Goal: Check status: Check status

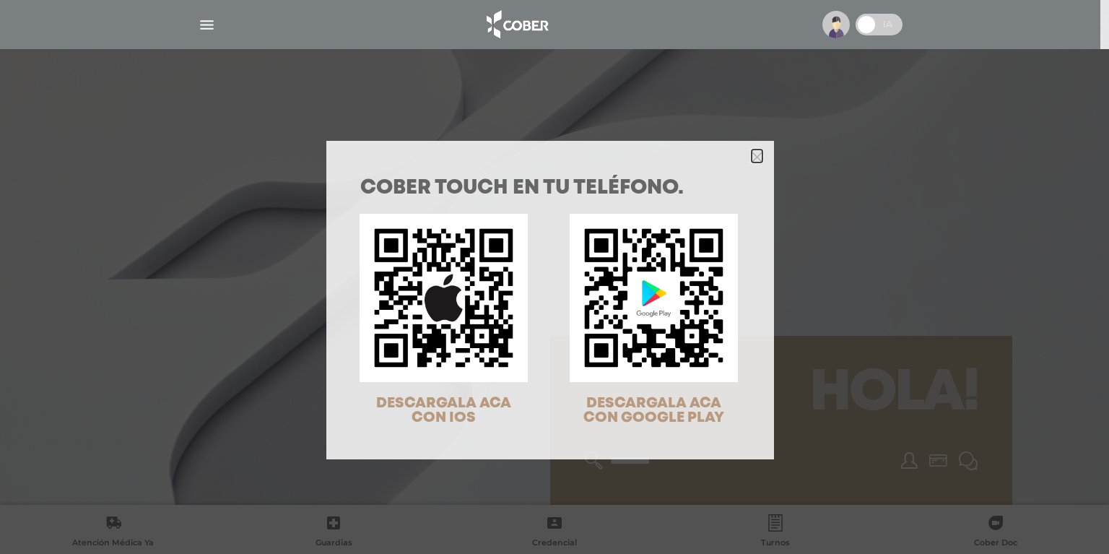
click at [752, 153] on icon "Close" at bounding box center [757, 157] width 11 height 11
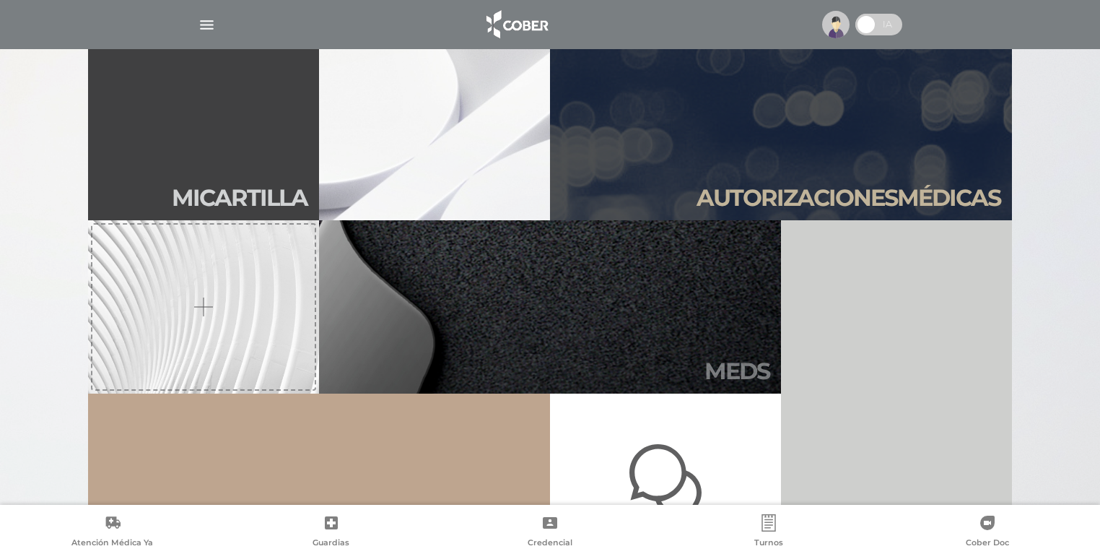
scroll to position [520, 0]
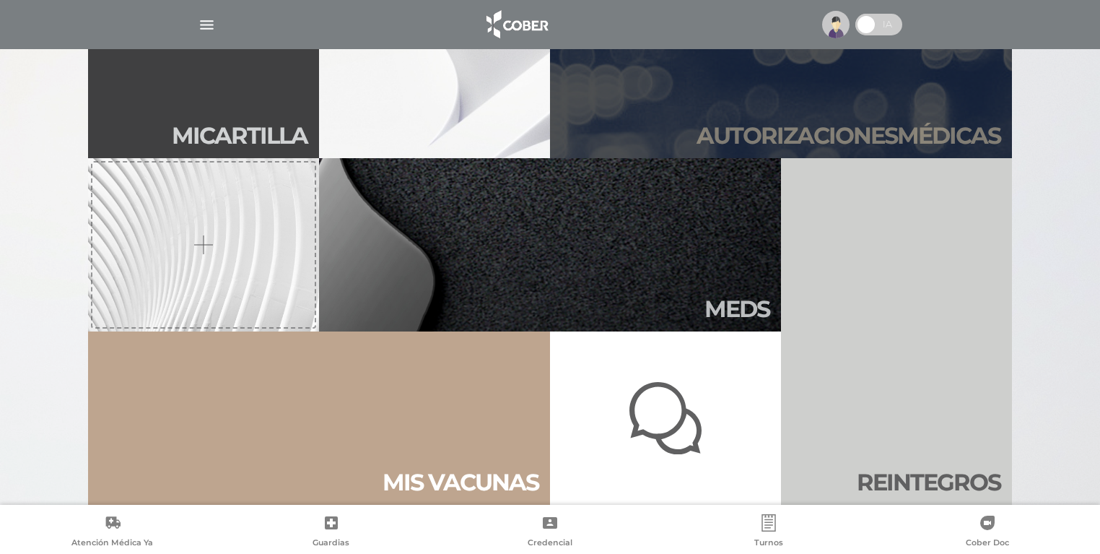
click at [812, 137] on h2 "Autori zaciones médicas" at bounding box center [849, 135] width 304 height 27
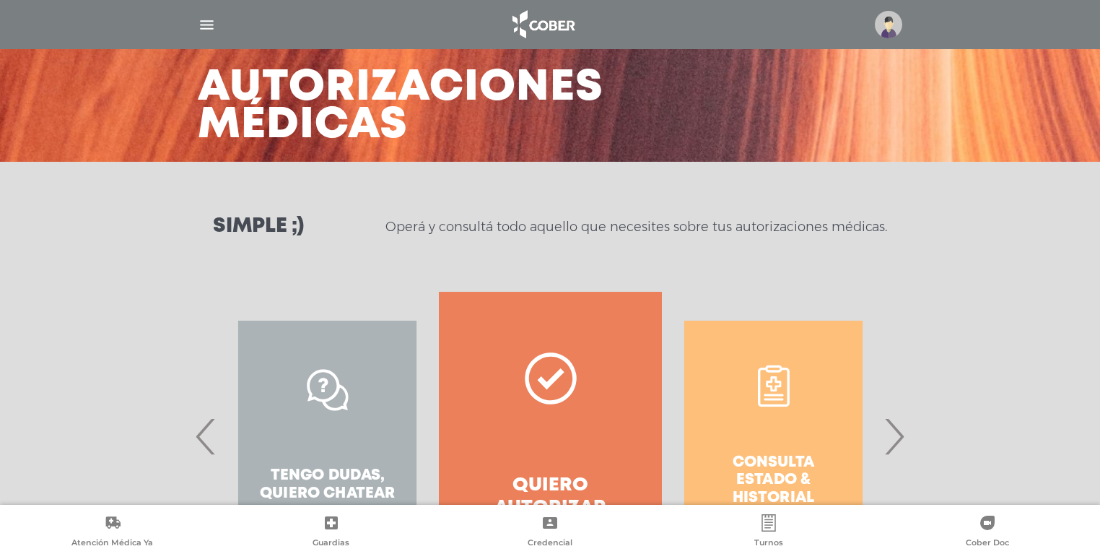
scroll to position [170, 0]
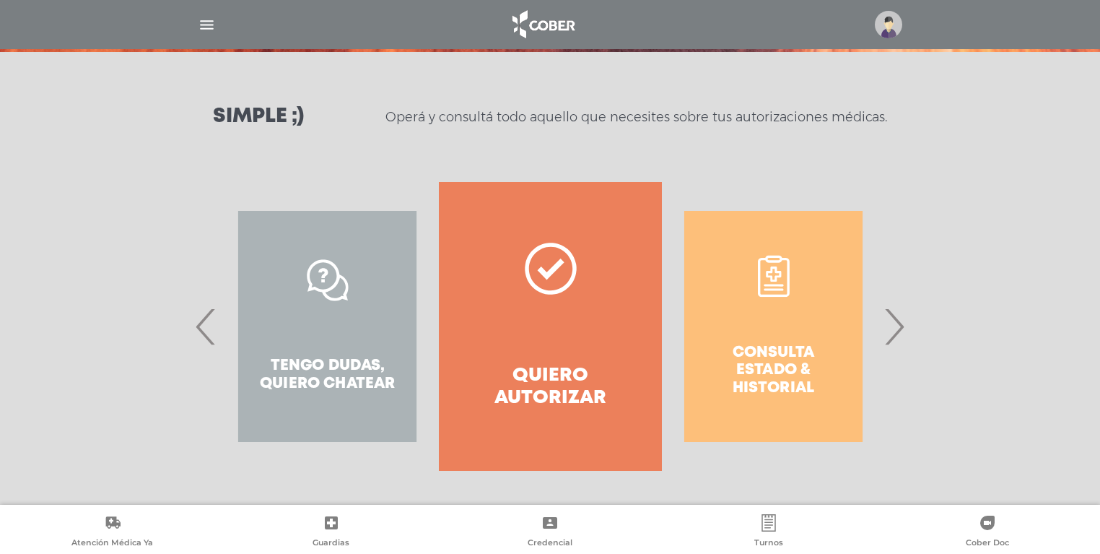
click at [898, 331] on span "›" at bounding box center [894, 326] width 28 height 78
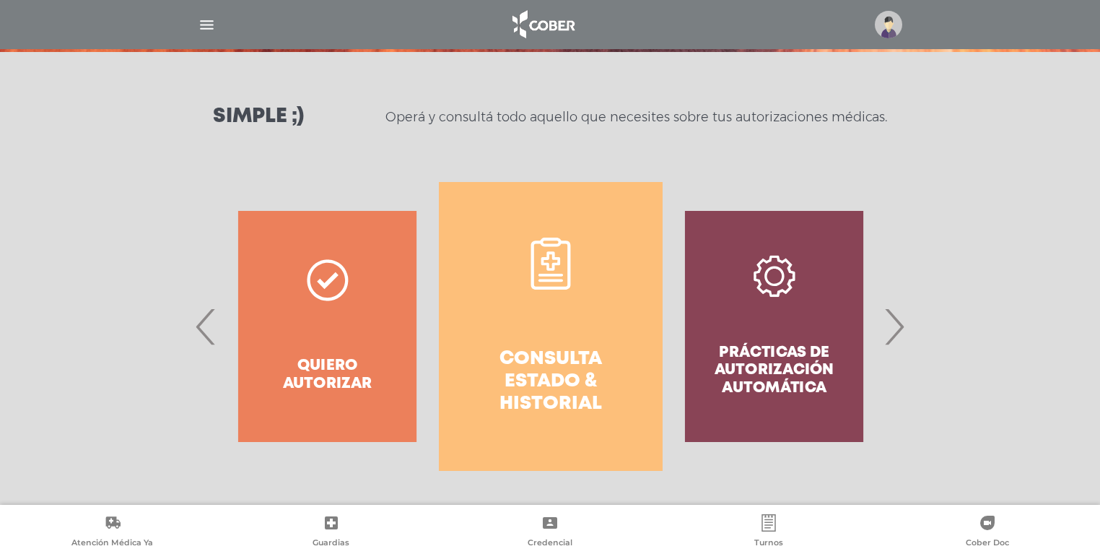
click at [539, 373] on h4 "Consulta estado & historial" at bounding box center [550, 382] width 171 height 68
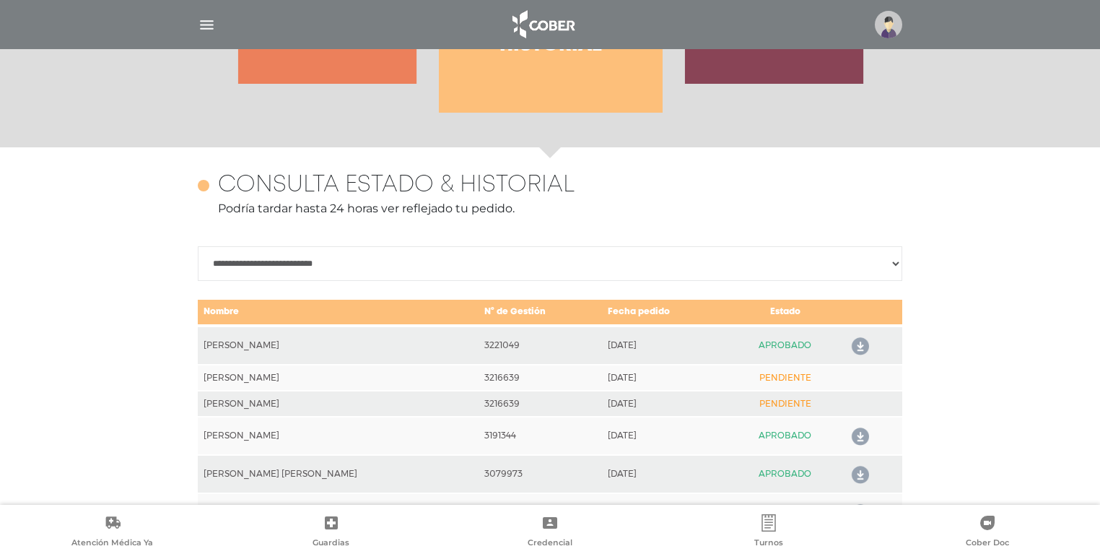
scroll to position [641, 0]
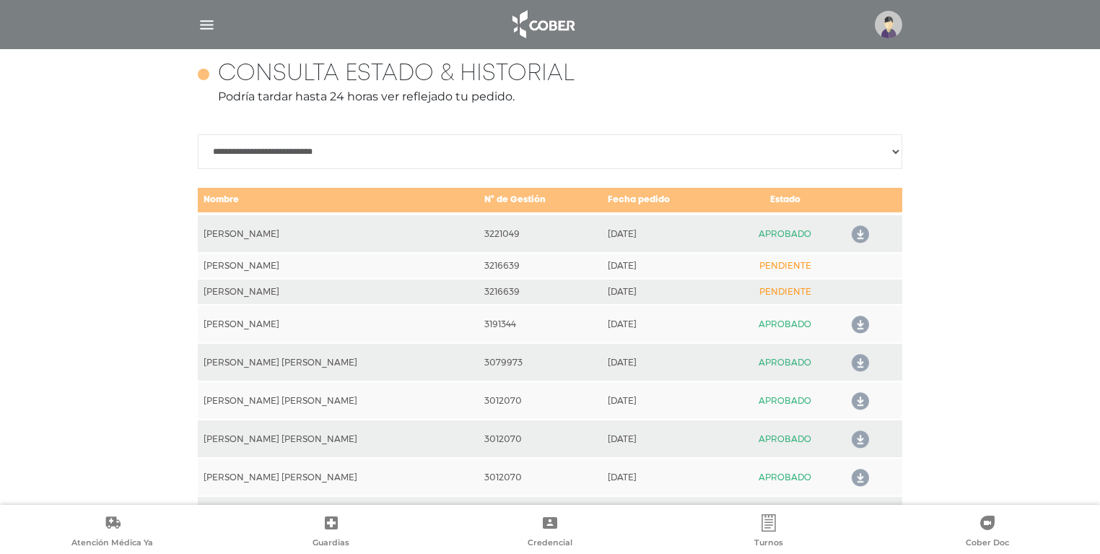
click at [771, 261] on td "PENDIENTE" at bounding box center [785, 266] width 116 height 26
click at [894, 153] on select "**********" at bounding box center [550, 151] width 705 height 35
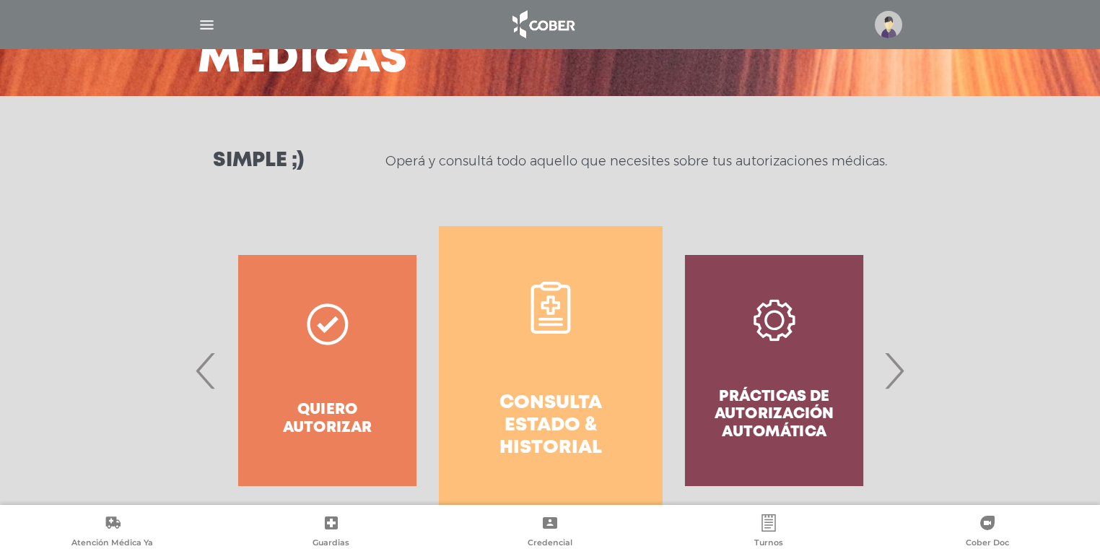
scroll to position [173, 0]
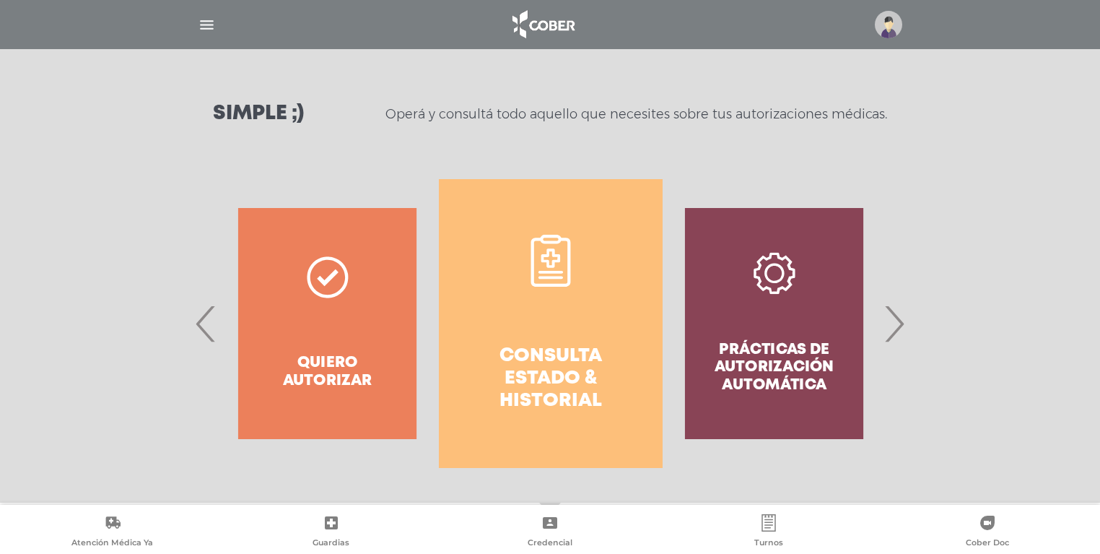
click at [899, 323] on span "›" at bounding box center [894, 324] width 28 height 78
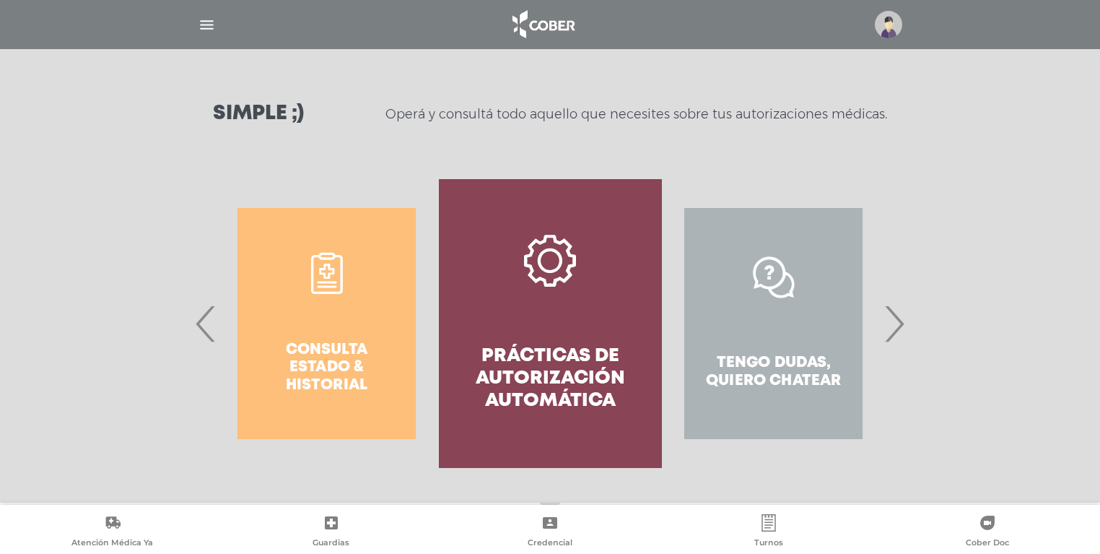
click at [899, 323] on span "›" at bounding box center [894, 324] width 28 height 78
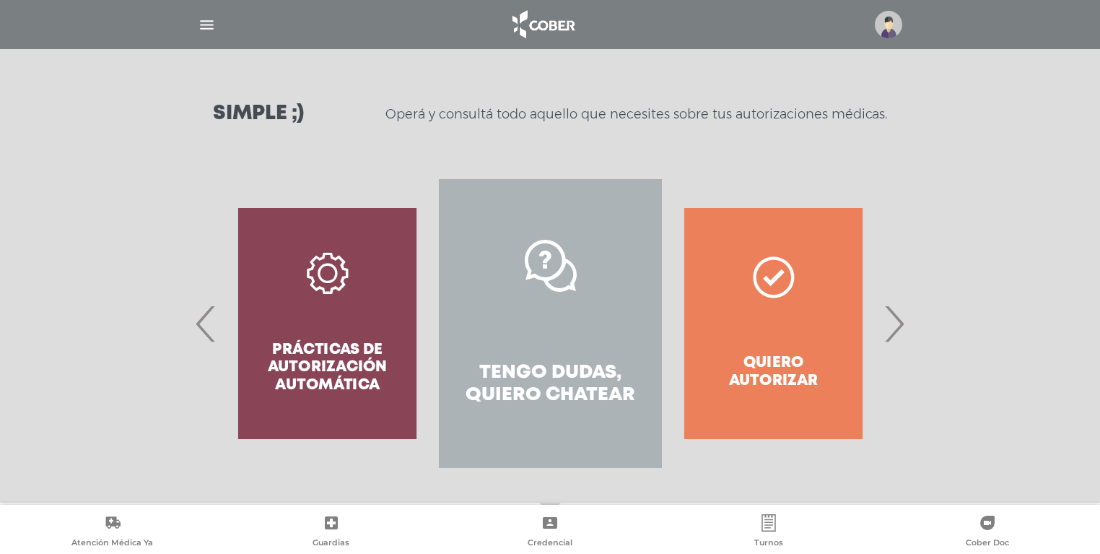
click at [539, 396] on h4 "Tengo dudas, quiero chatear" at bounding box center [550, 384] width 171 height 45
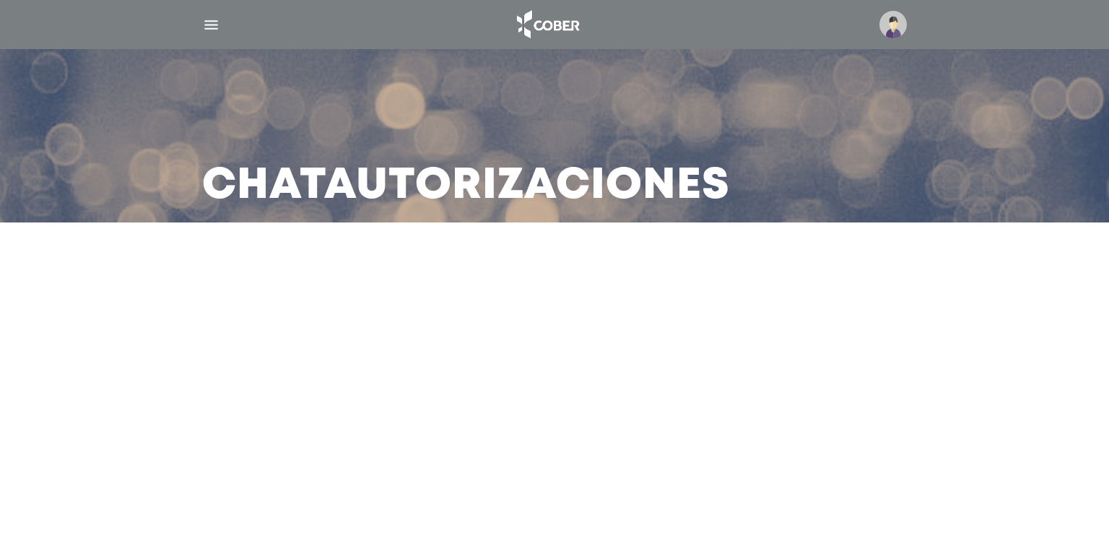
click at [667, 299] on main "Chat Autorizaciones" at bounding box center [554, 277] width 1109 height 554
click at [894, 23] on img at bounding box center [893, 24] width 27 height 27
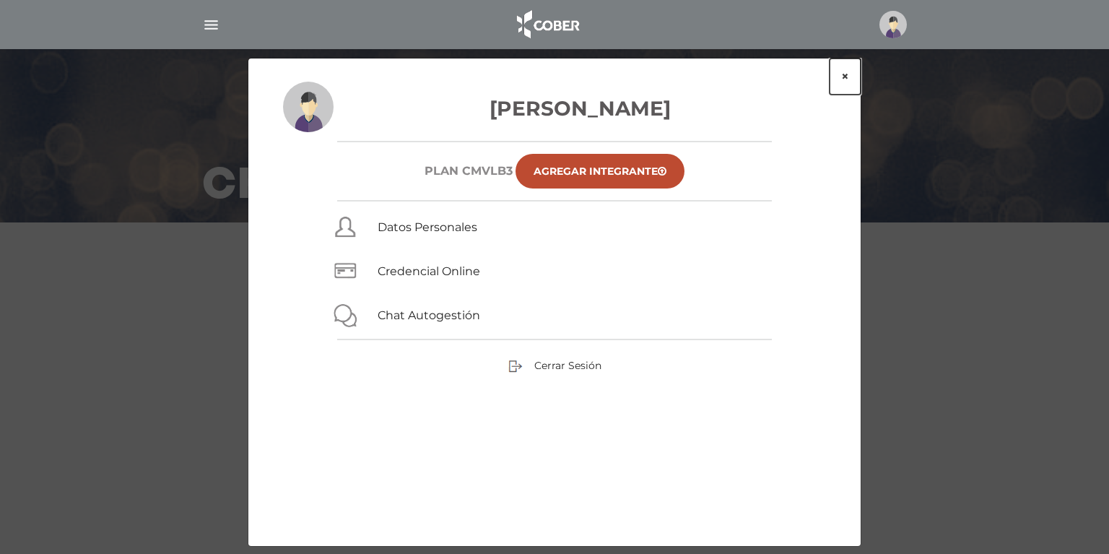
click at [848, 77] on button "×" at bounding box center [845, 76] width 31 height 36
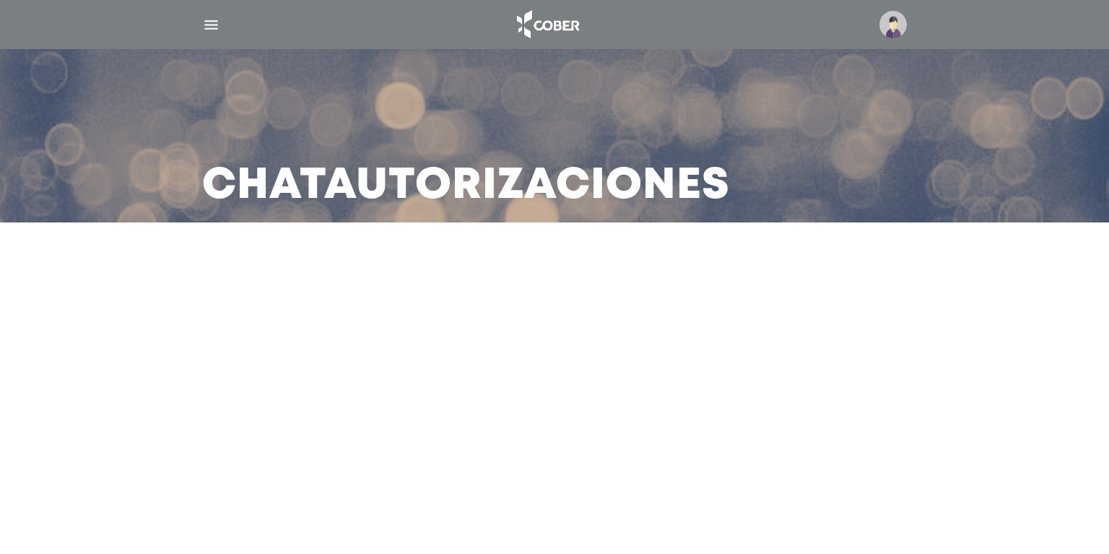
click at [550, 298] on main "Chat Autorizaciones" at bounding box center [554, 277] width 1109 height 554
click at [475, 308] on main "Chat Autorizaciones" at bounding box center [554, 277] width 1109 height 554
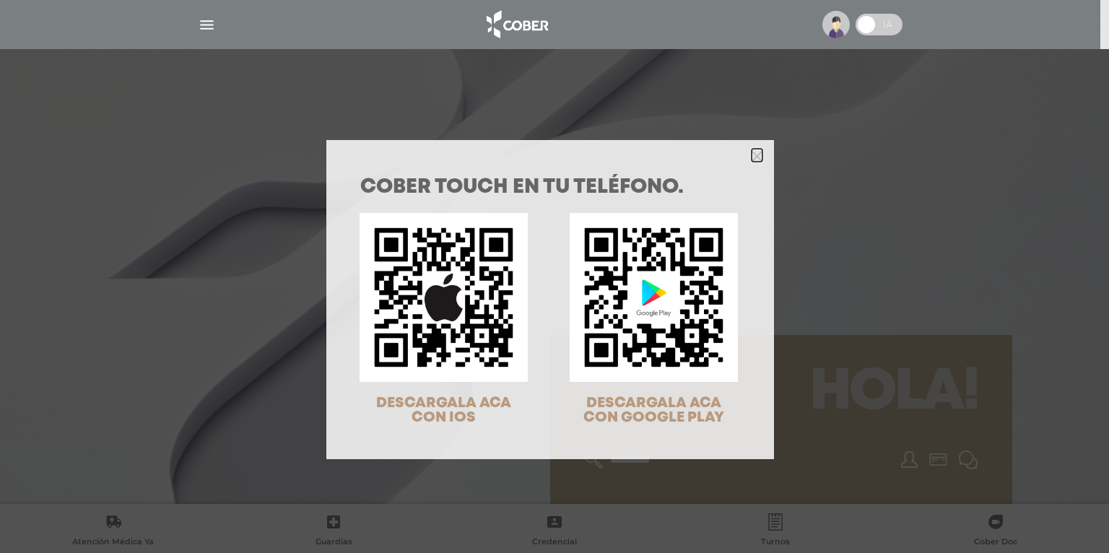
click at [753, 155] on polygon "Close" at bounding box center [757, 156] width 11 height 11
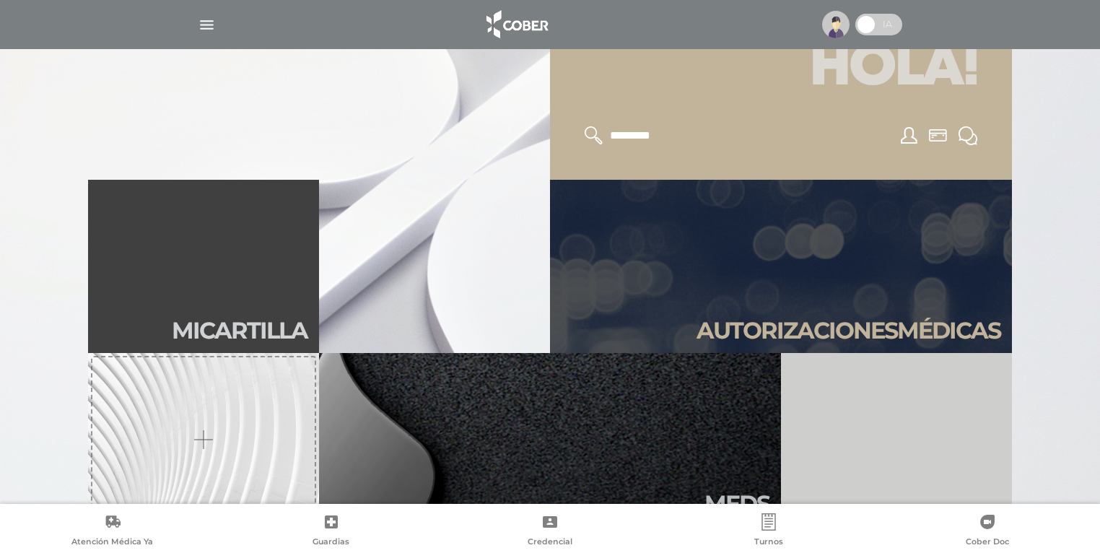
scroll to position [347, 0]
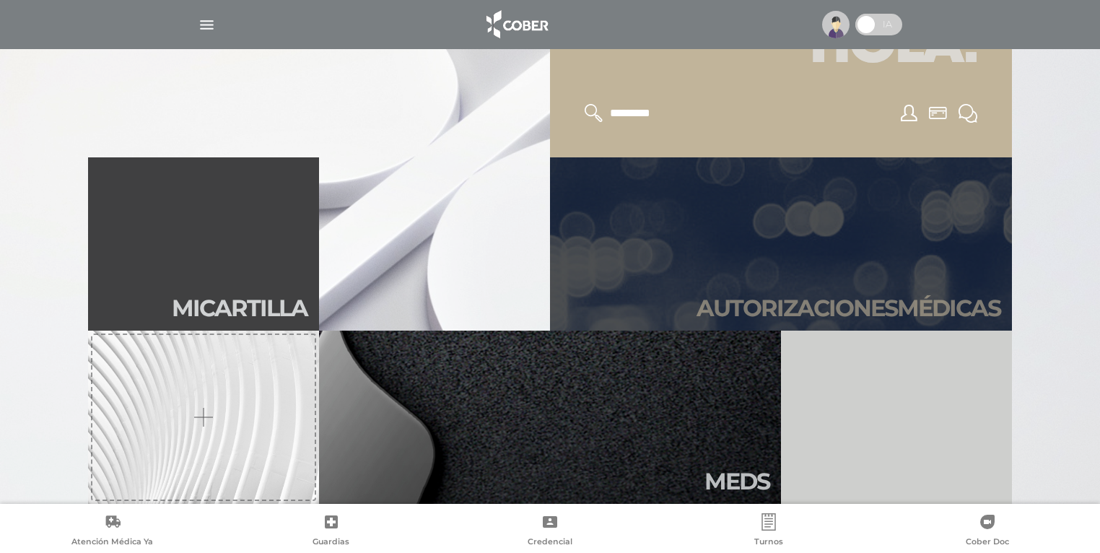
click at [829, 297] on h2 "Autori zaciones médicas" at bounding box center [849, 308] width 304 height 27
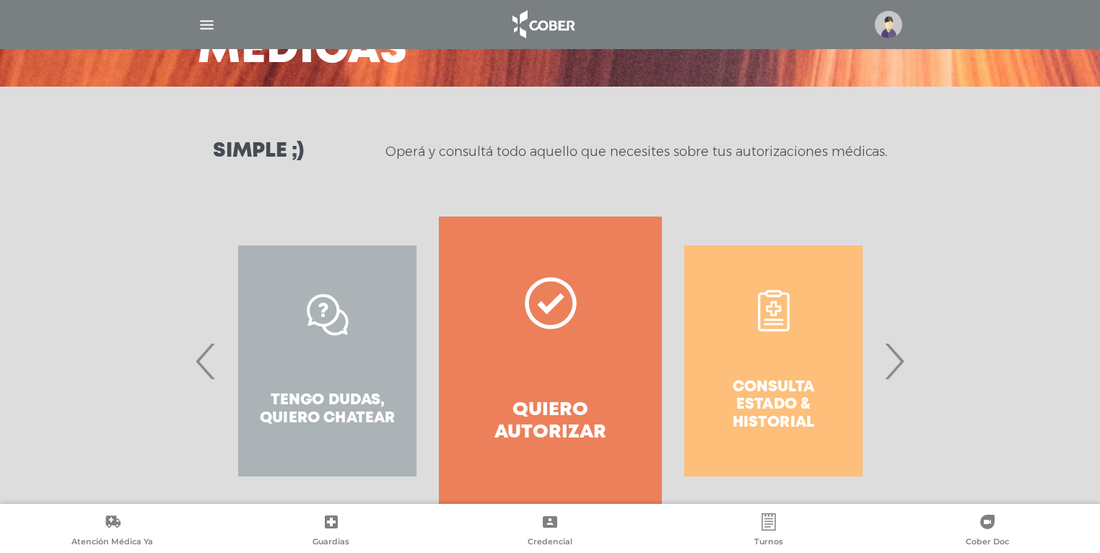
scroll to position [172, 0]
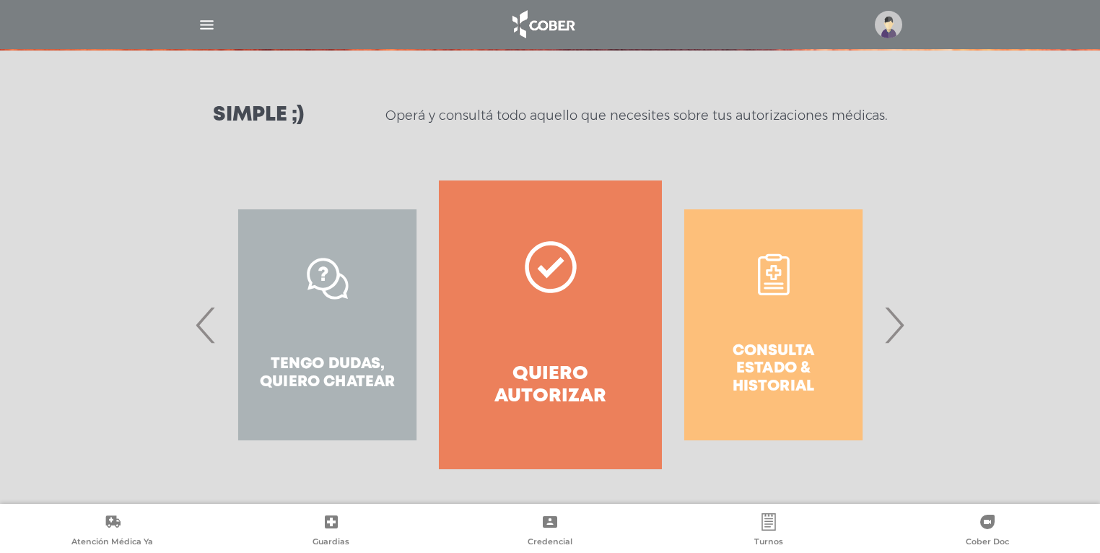
click at [894, 336] on span "›" at bounding box center [894, 325] width 28 height 78
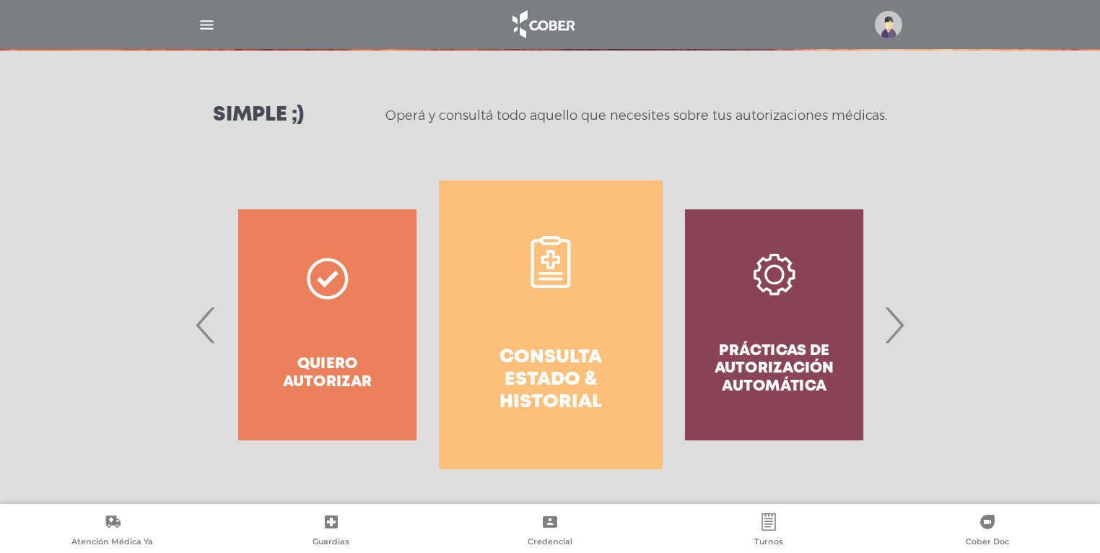
click at [565, 370] on h4 "Consulta estado & historial" at bounding box center [550, 381] width 171 height 68
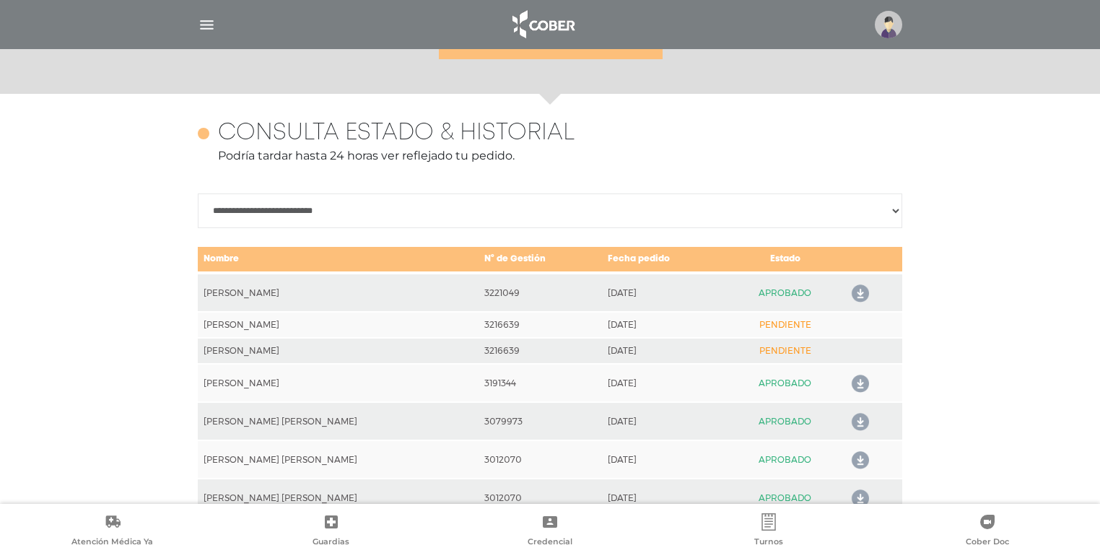
scroll to position [641, 0]
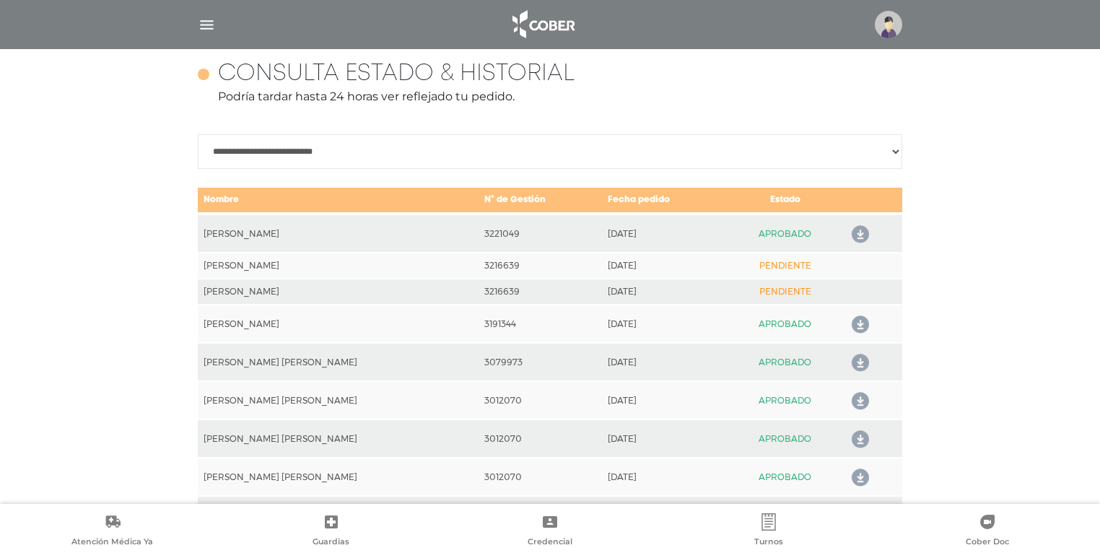
click at [858, 231] on icon at bounding box center [857, 234] width 23 height 23
